Goal: Task Accomplishment & Management: Manage account settings

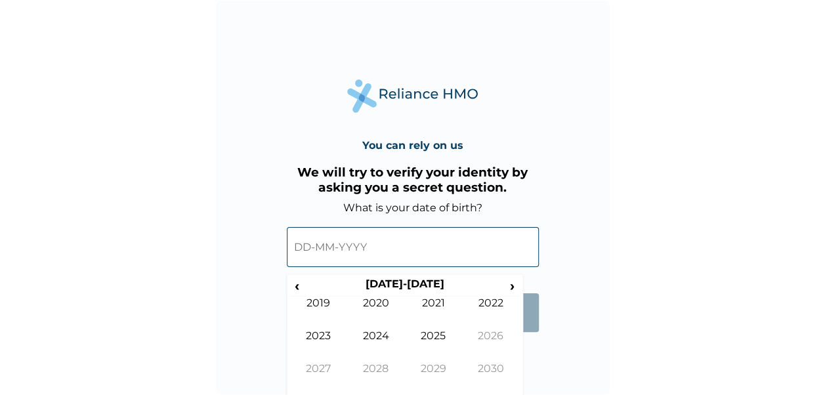
click at [303, 241] on input "text" at bounding box center [413, 247] width 252 height 40
click at [299, 280] on span "‹" at bounding box center [297, 286] width 14 height 16
click at [516, 293] on span "›" at bounding box center [512, 286] width 14 height 16
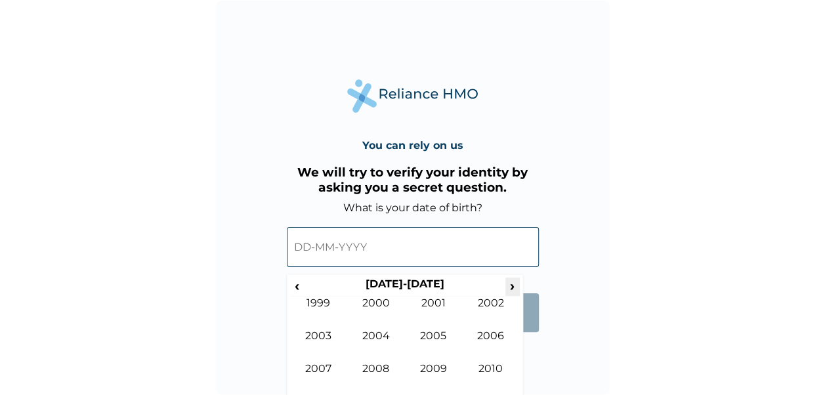
click at [516, 293] on span "›" at bounding box center [512, 286] width 14 height 16
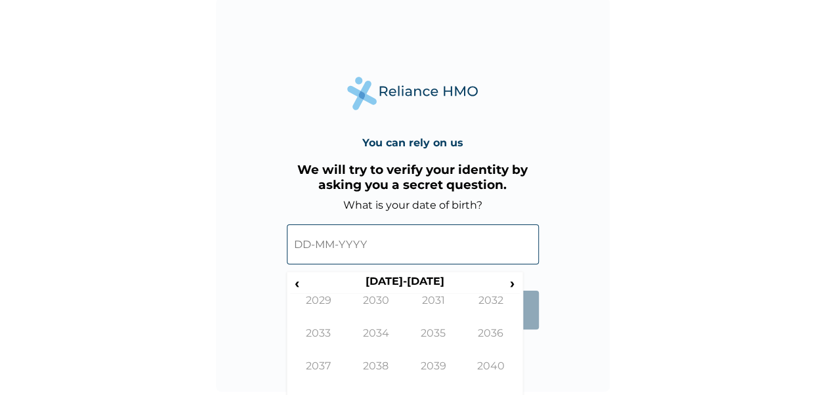
scroll to position [3, 0]
click at [312, 241] on input "text" at bounding box center [413, 244] width 252 height 40
click at [306, 244] on input "text" at bounding box center [413, 244] width 252 height 40
click at [299, 241] on input "text" at bounding box center [413, 244] width 252 height 40
click at [379, 239] on input "text" at bounding box center [413, 244] width 252 height 40
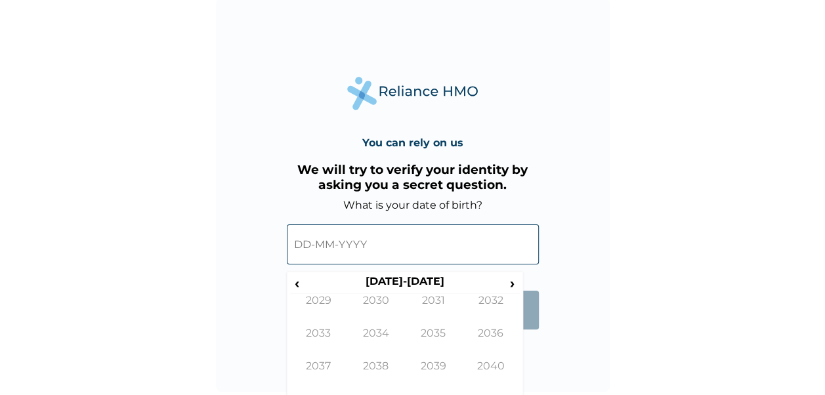
drag, startPoint x: 379, startPoint y: 240, endPoint x: 283, endPoint y: 240, distance: 95.8
click at [283, 240] on div "You can rely on us We will try to verify your identity by asking you a secret q…" at bounding box center [413, 195] width 394 height 394
click at [514, 283] on span "›" at bounding box center [512, 283] width 14 height 16
click at [296, 280] on span "‹" at bounding box center [297, 283] width 14 height 16
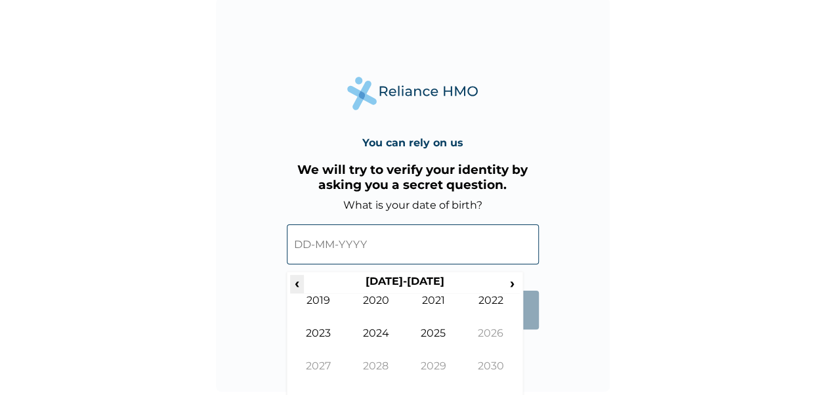
click at [296, 280] on span "‹" at bounding box center [297, 283] width 14 height 16
click at [500, 330] on td "1986" at bounding box center [491, 343] width 58 height 33
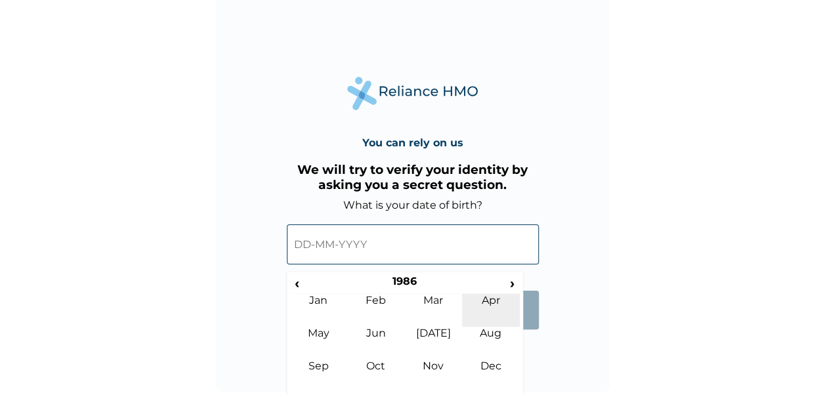
click at [488, 302] on td "Apr" at bounding box center [491, 310] width 58 height 33
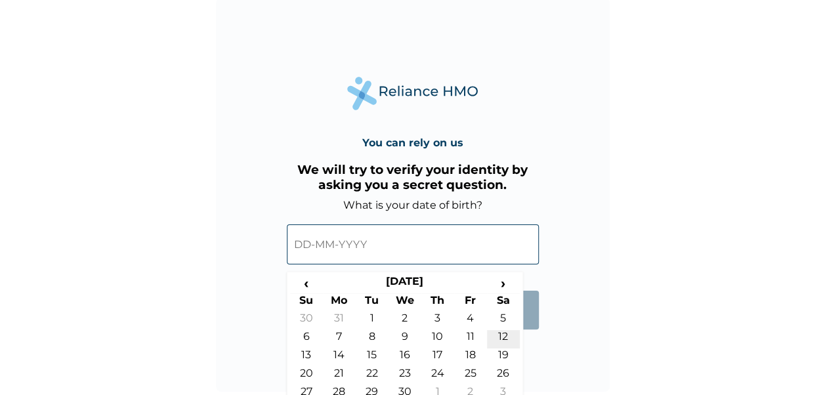
click at [502, 339] on td "12" at bounding box center [503, 339] width 33 height 18
type input "12-04-1986"
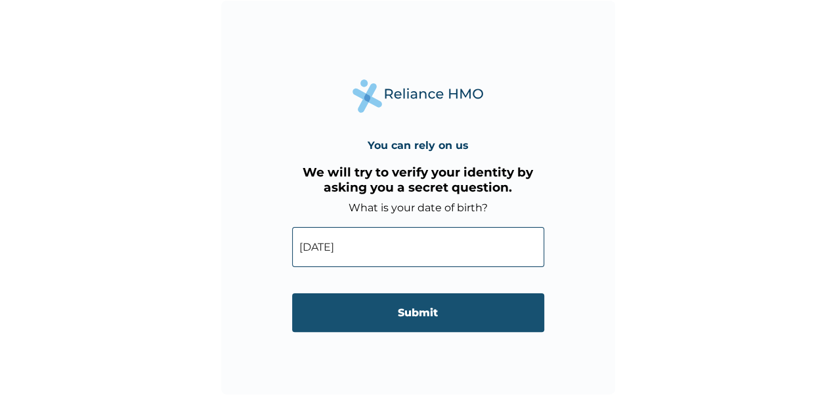
scroll to position [0, 0]
click at [421, 318] on input "Submit" at bounding box center [417, 312] width 252 height 39
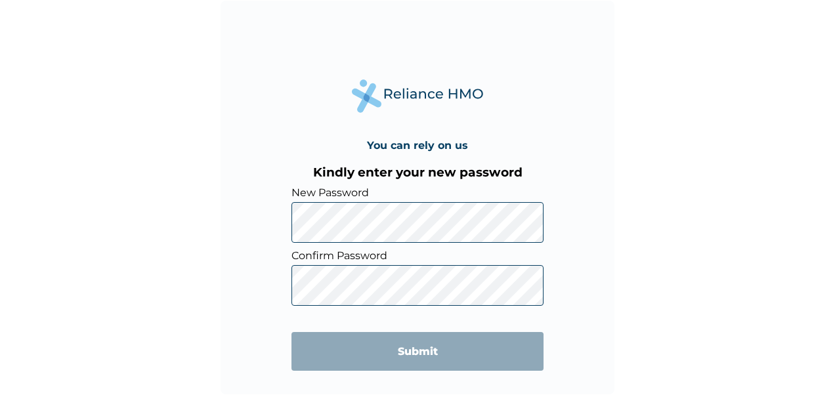
click at [760, 247] on div "You can rely on us Kindly enter your new password New Password Confirm Password…" at bounding box center [417, 197] width 835 height 395
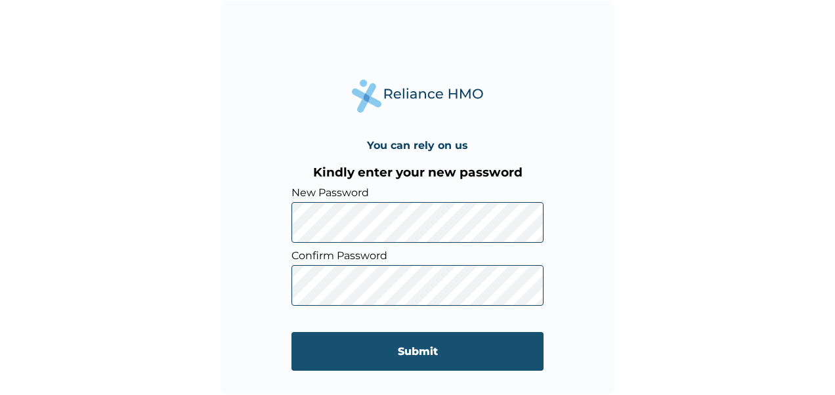
click at [438, 348] on input "Submit" at bounding box center [417, 351] width 252 height 39
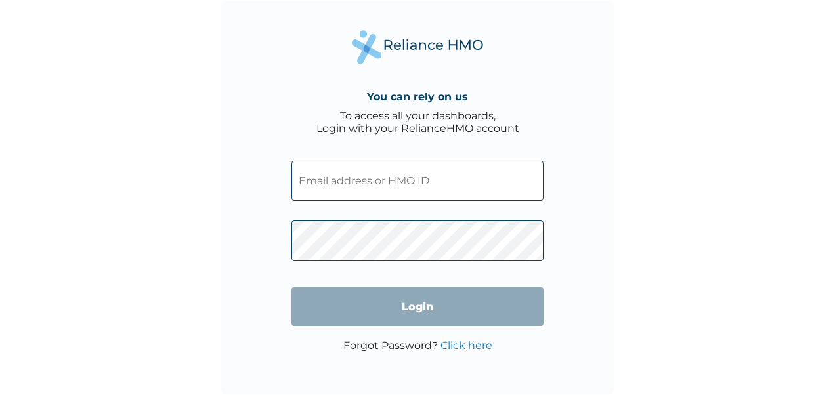
type input "KSB/10874/A"
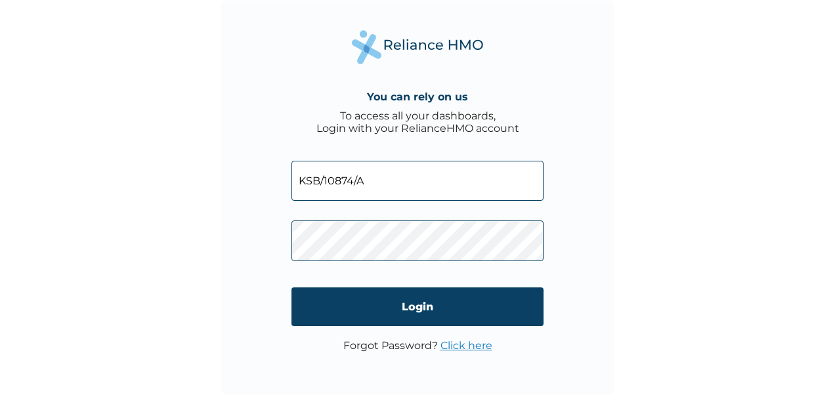
click at [667, 198] on div "You can rely on us To access all your dashboards, Login with your RelianceHMO a…" at bounding box center [417, 197] width 835 height 395
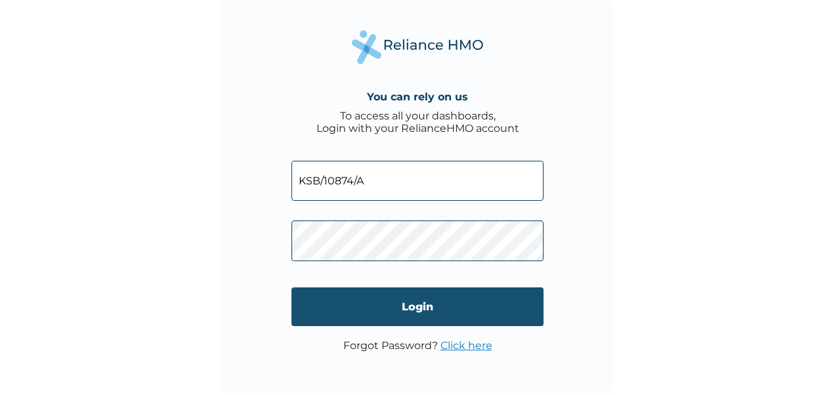
click at [493, 315] on input "Login" at bounding box center [417, 306] width 252 height 39
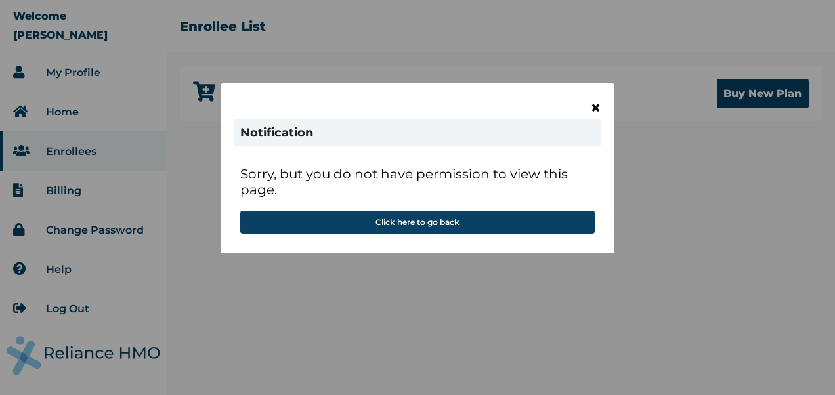
click at [595, 104] on span "×" at bounding box center [595, 107] width 11 height 22
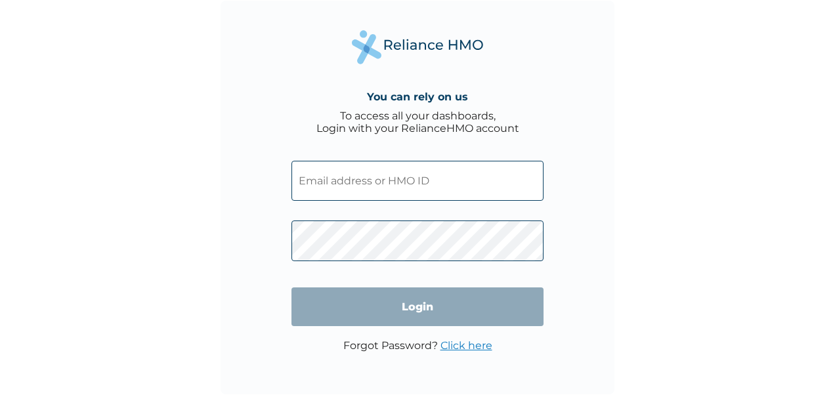
type input "KSB/10874/A"
click at [383, 178] on input "KSB/10874/A" at bounding box center [417, 181] width 252 height 40
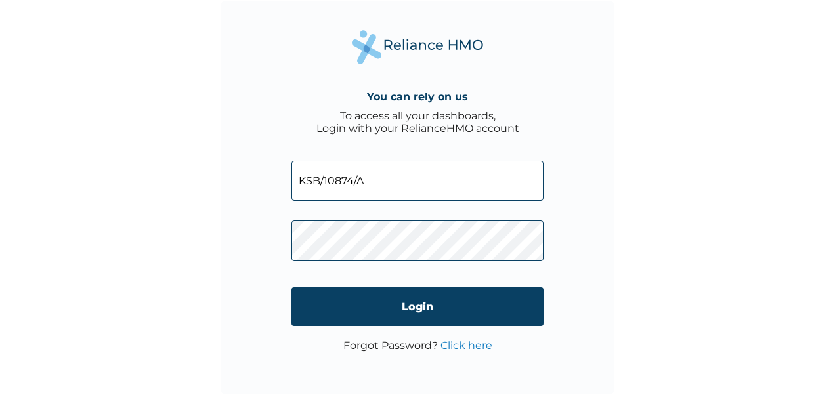
click at [716, 266] on div "You can rely on us To access all your dashboards, Login with your RelianceHMO a…" at bounding box center [417, 197] width 835 height 395
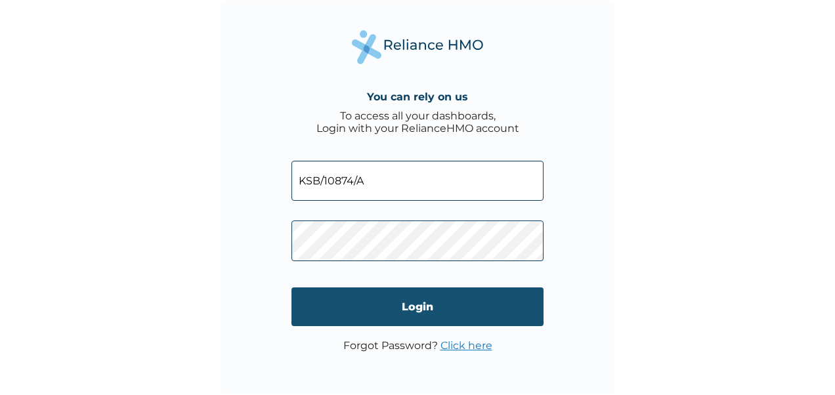
click at [429, 300] on input "Login" at bounding box center [417, 306] width 252 height 39
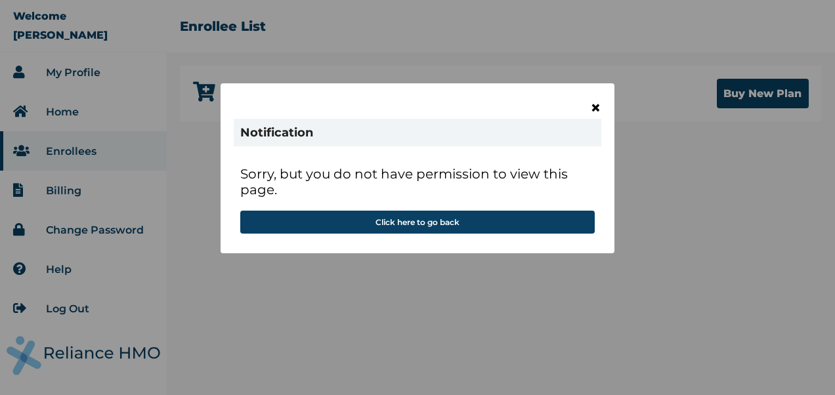
click at [595, 108] on span "×" at bounding box center [595, 107] width 11 height 22
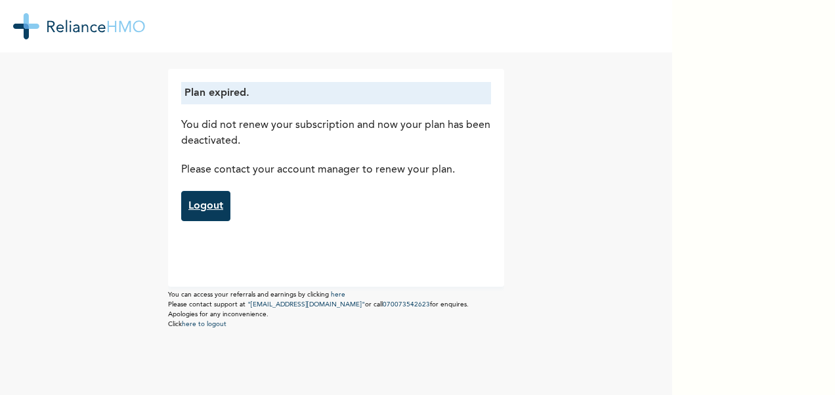
click at [203, 210] on link "Logout" at bounding box center [205, 206] width 49 height 30
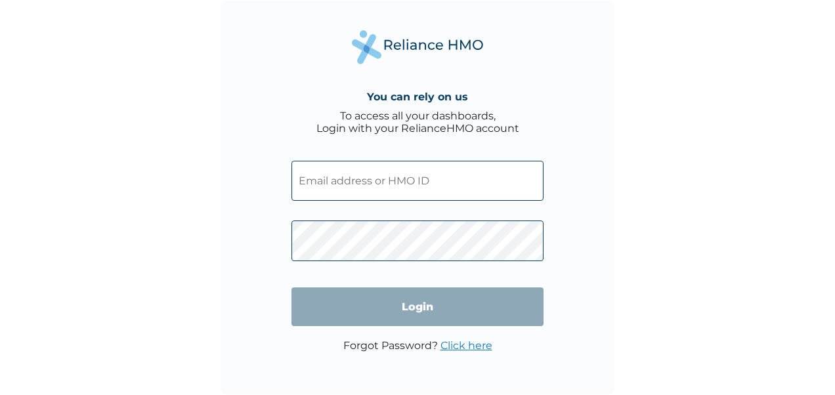
type input "KSB/10874/A"
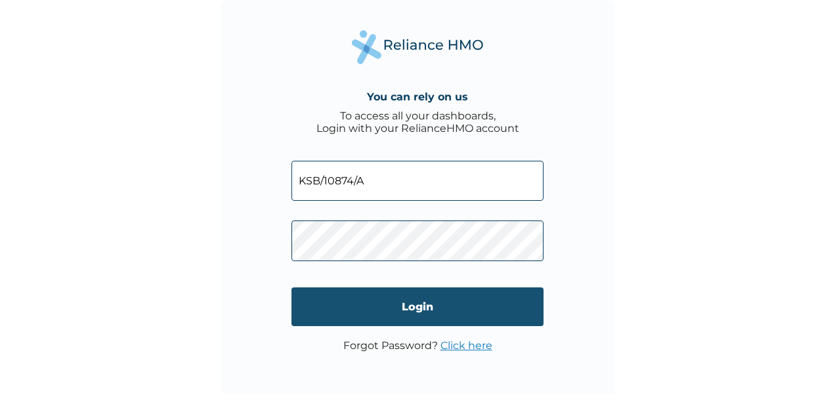
click at [419, 309] on input "Login" at bounding box center [417, 306] width 252 height 39
